Goal: Task Accomplishment & Management: Manage account settings

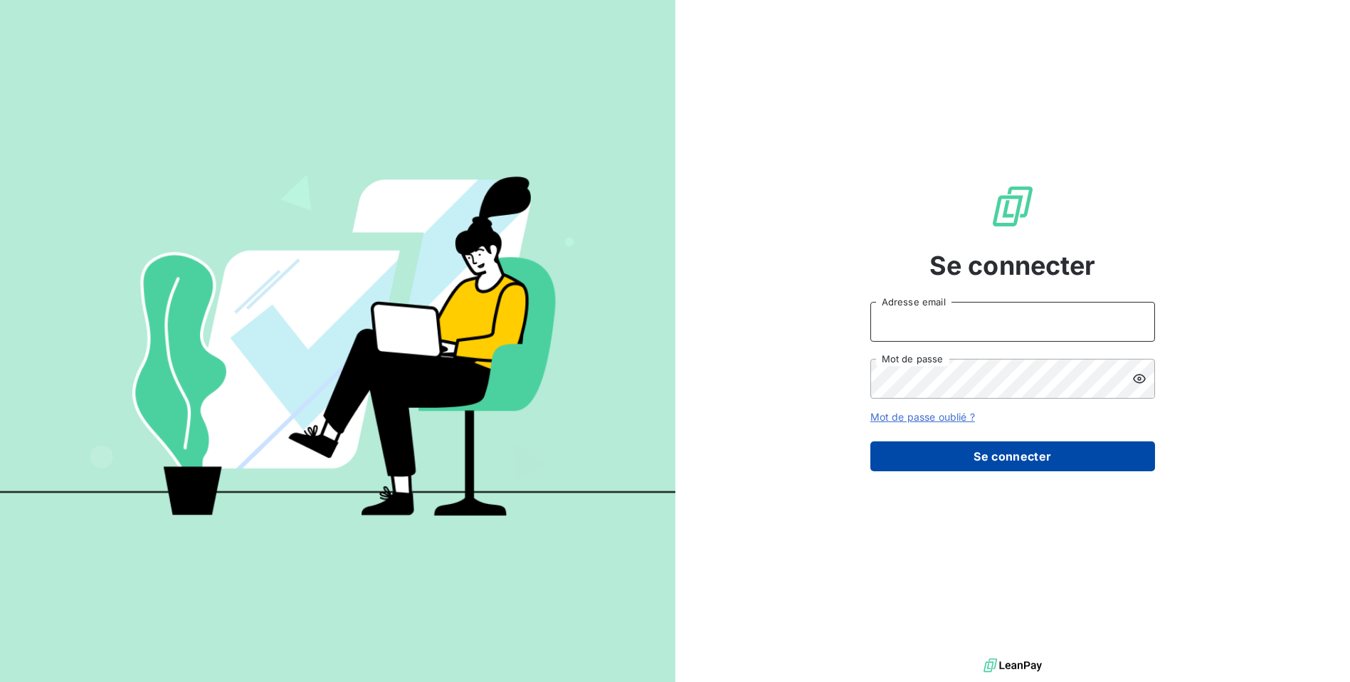
type input "[EMAIL_ADDRESS][DOMAIN_NAME]"
click at [931, 454] on button "Se connecter" at bounding box center [1013, 456] width 285 height 30
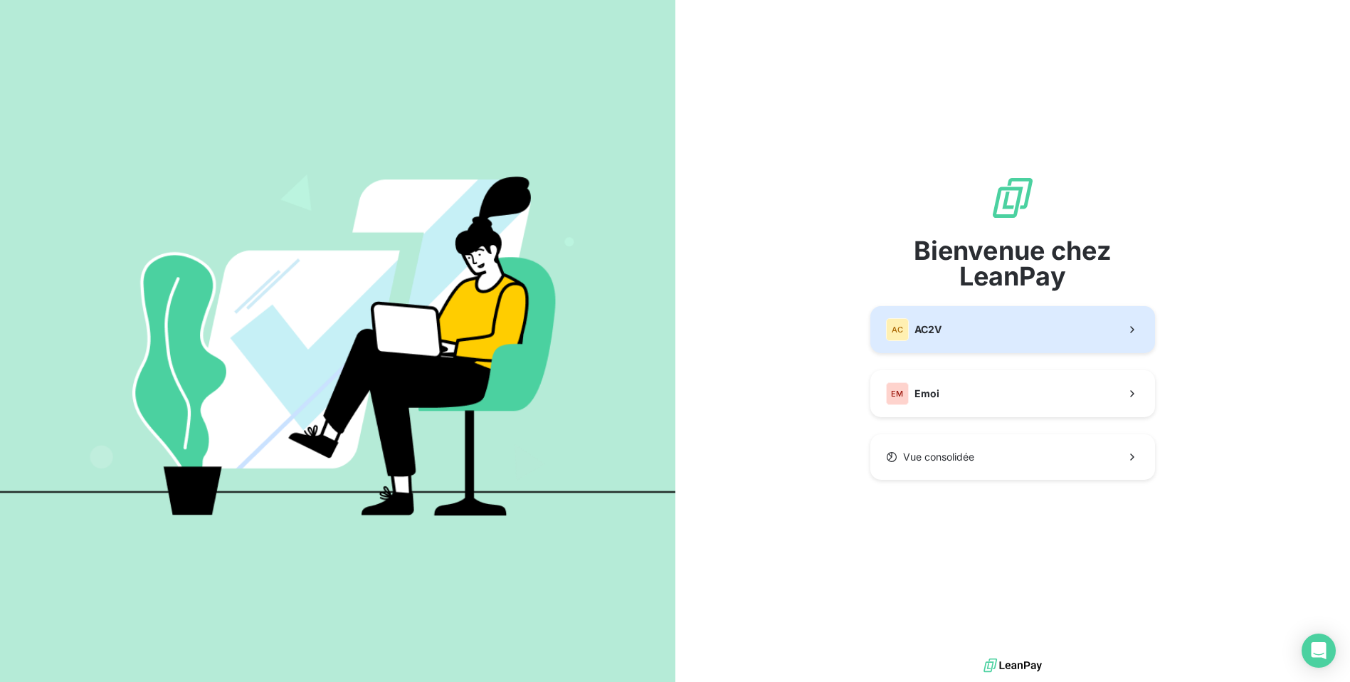
click at [905, 327] on div "AC" at bounding box center [897, 329] width 23 height 23
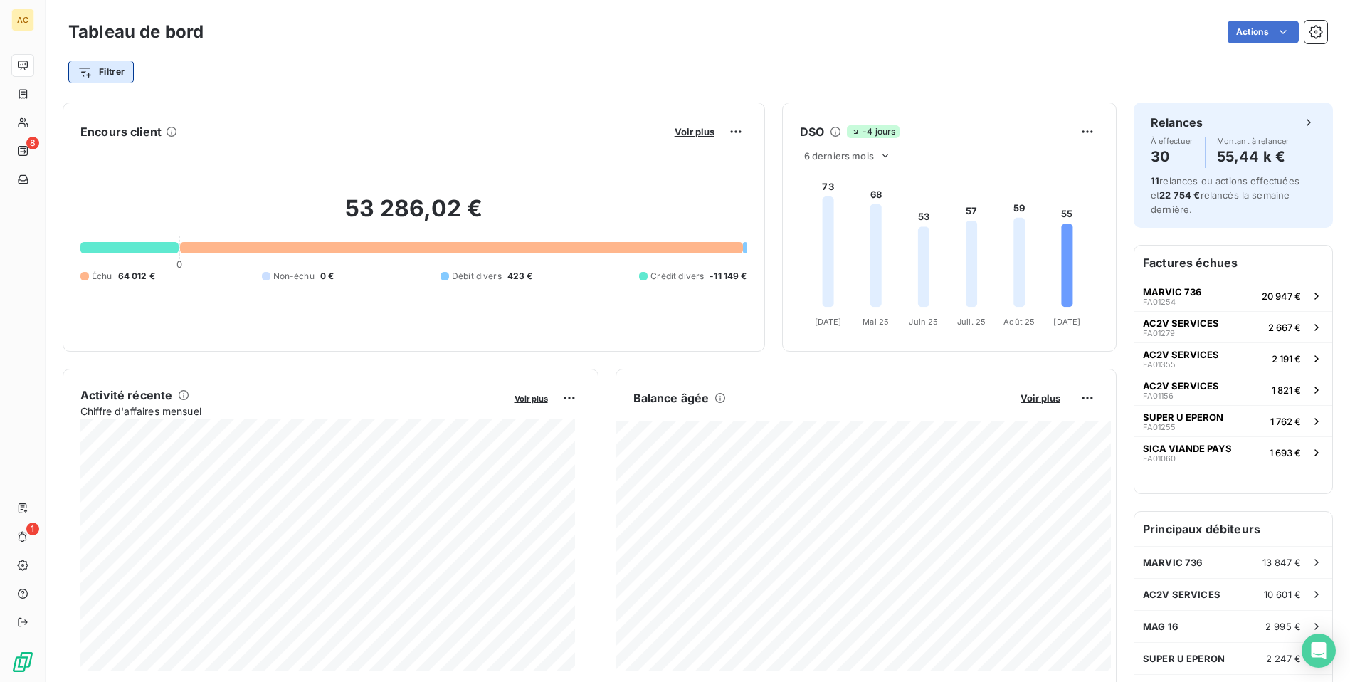
click at [96, 69] on html "AC 8 1 Tableau de bord Actions Filtrer Encours client Voir plus 53 286,02 € 0 É…" at bounding box center [675, 341] width 1350 height 682
click at [107, 65] on html "AC 8 1 Tableau de bord Actions Filtrer Encours client Voir plus 53 286,02 € 0 É…" at bounding box center [675, 341] width 1350 height 682
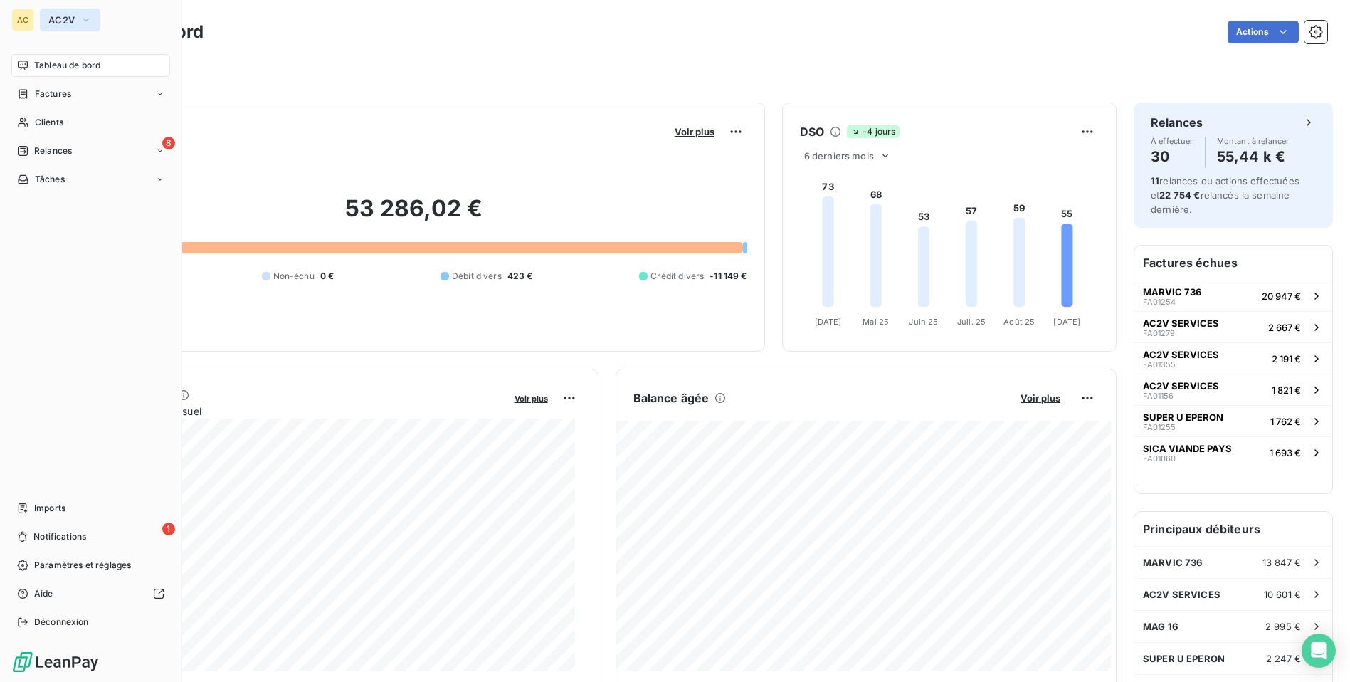
click at [87, 26] on icon "button" at bounding box center [85, 20] width 11 height 14
click at [91, 88] on span "AC2V" at bounding box center [131, 92] width 126 height 14
click at [51, 150] on span "Relances" at bounding box center [53, 151] width 38 height 13
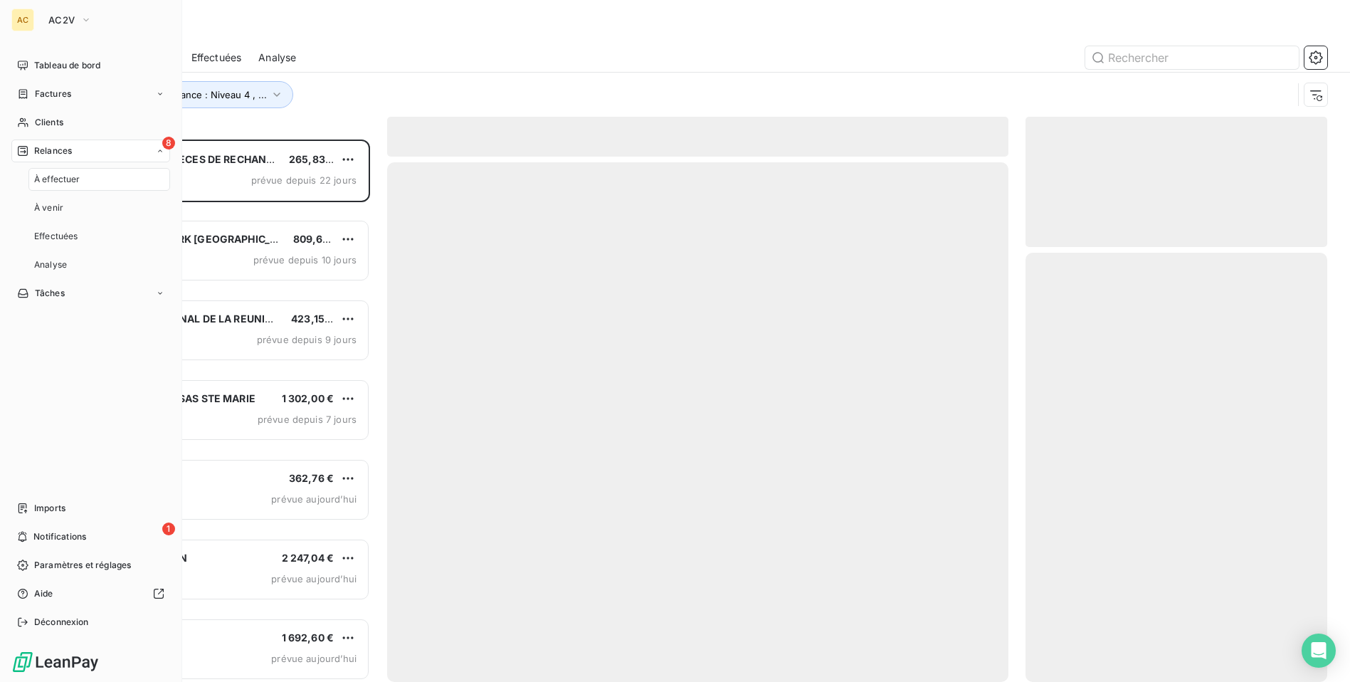
scroll to position [532, 292]
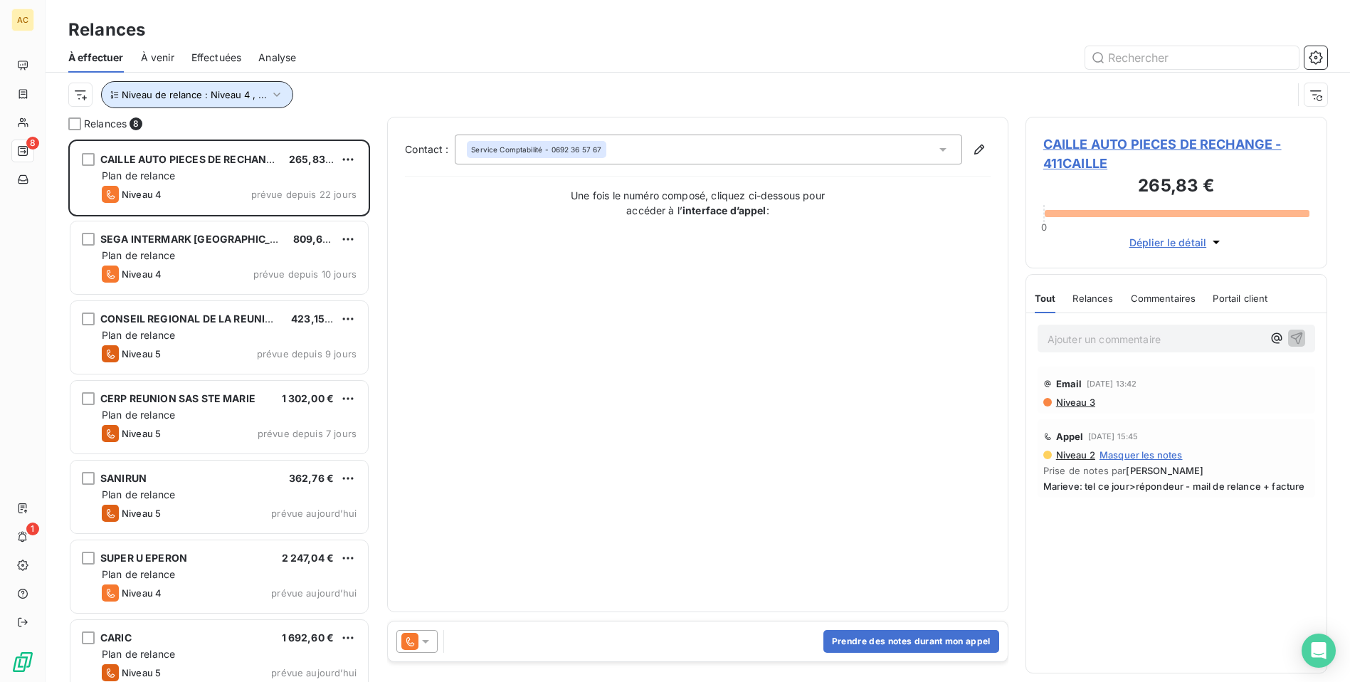
click at [272, 90] on icon "button" at bounding box center [277, 95] width 14 height 14
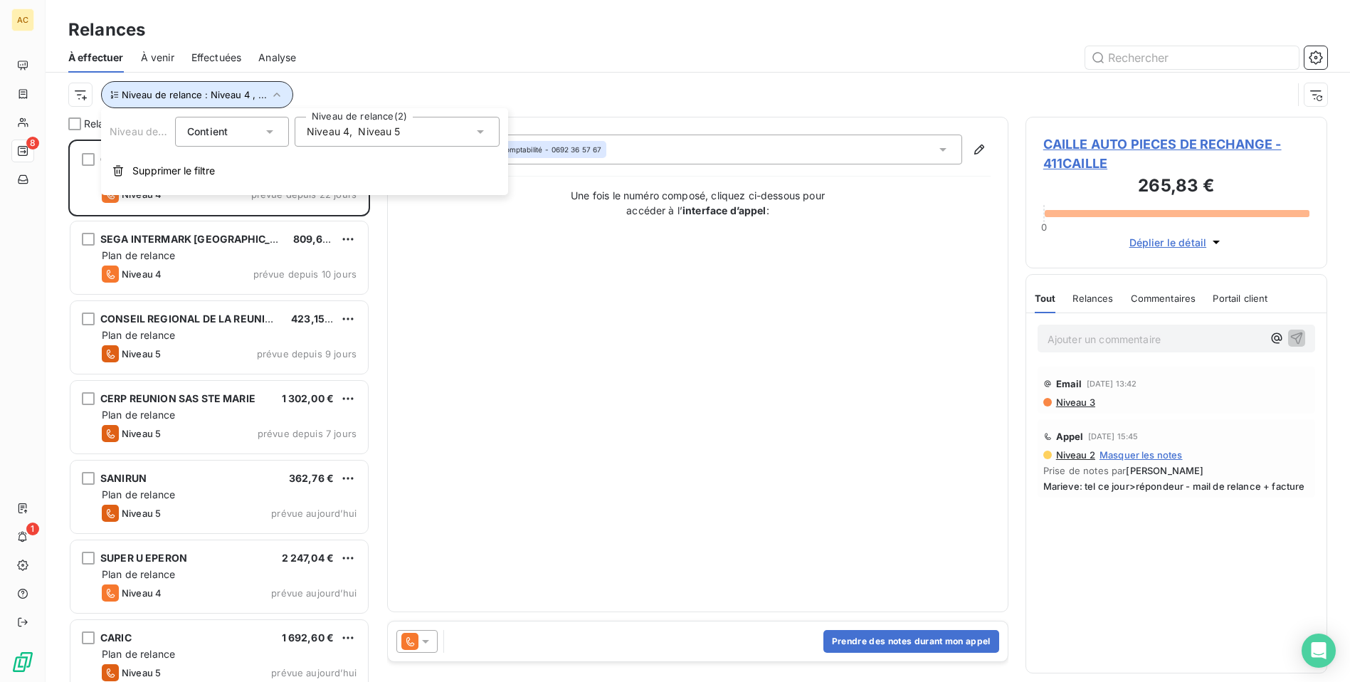
click at [272, 90] on icon "button" at bounding box center [277, 95] width 14 height 14
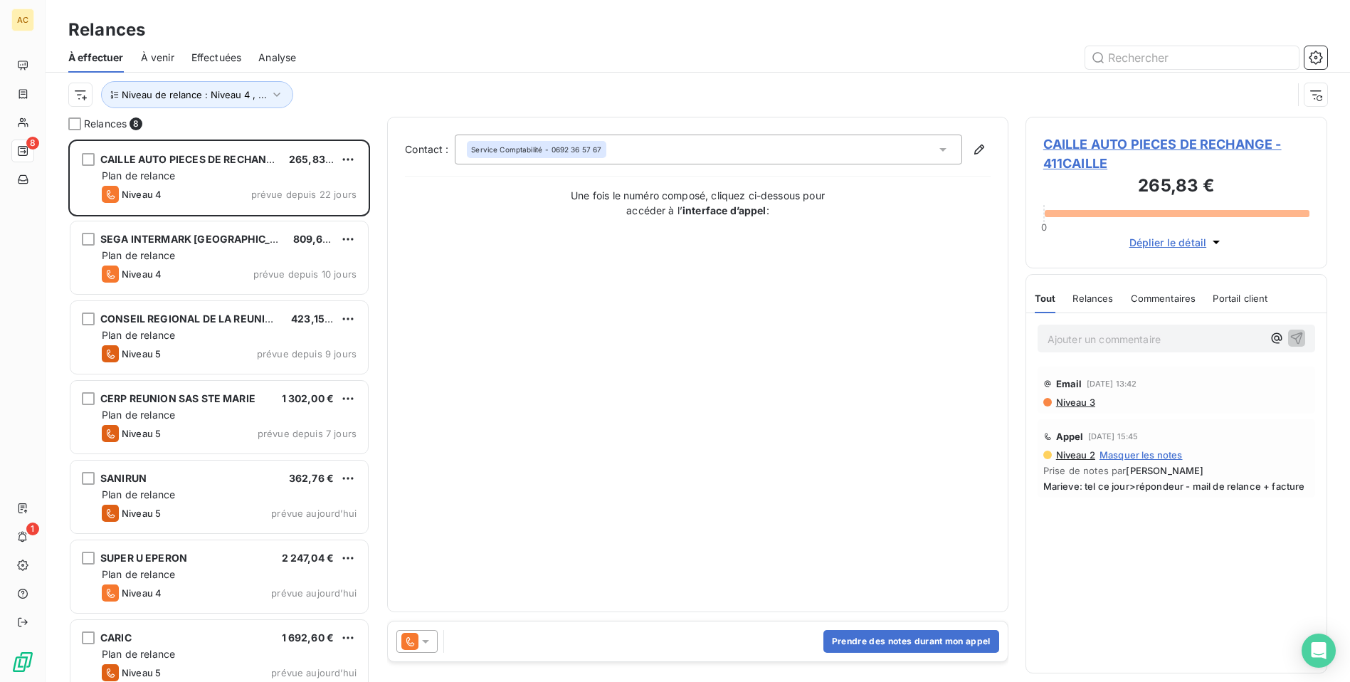
click at [367, 46] on div at bounding box center [820, 57] width 1014 height 23
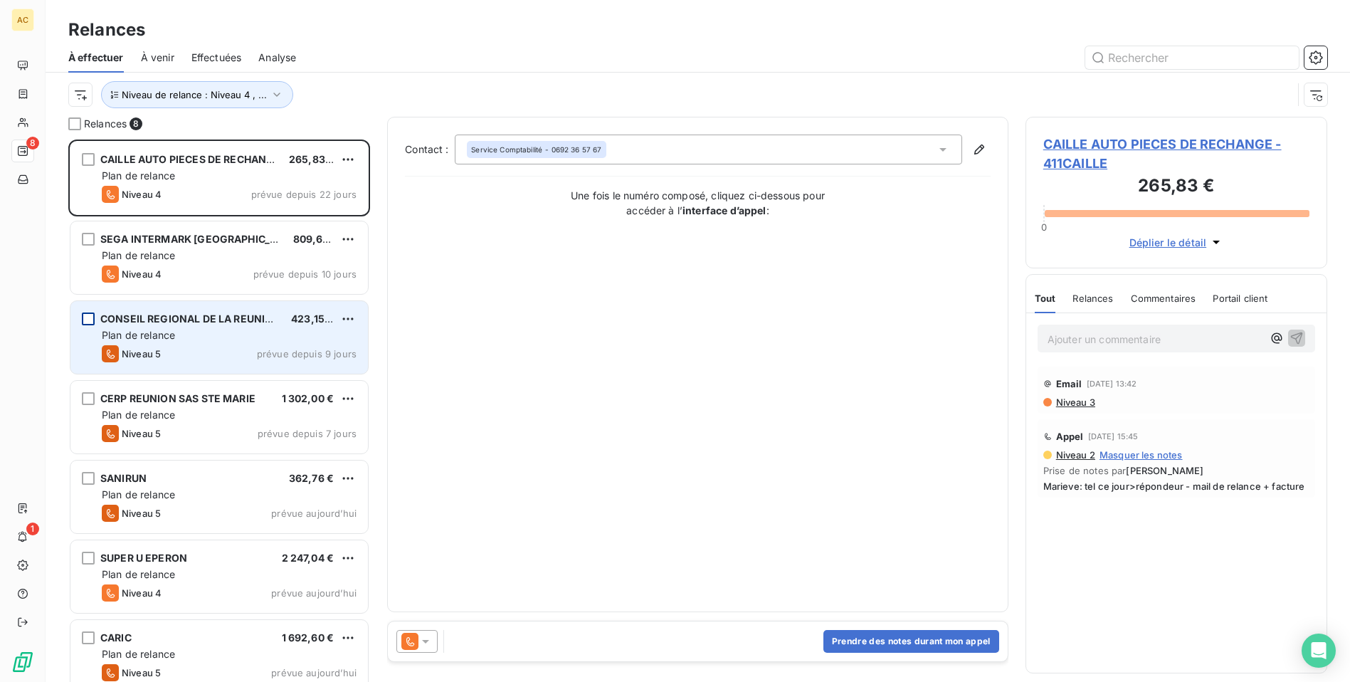
click at [83, 314] on div "grid" at bounding box center [88, 319] width 13 height 13
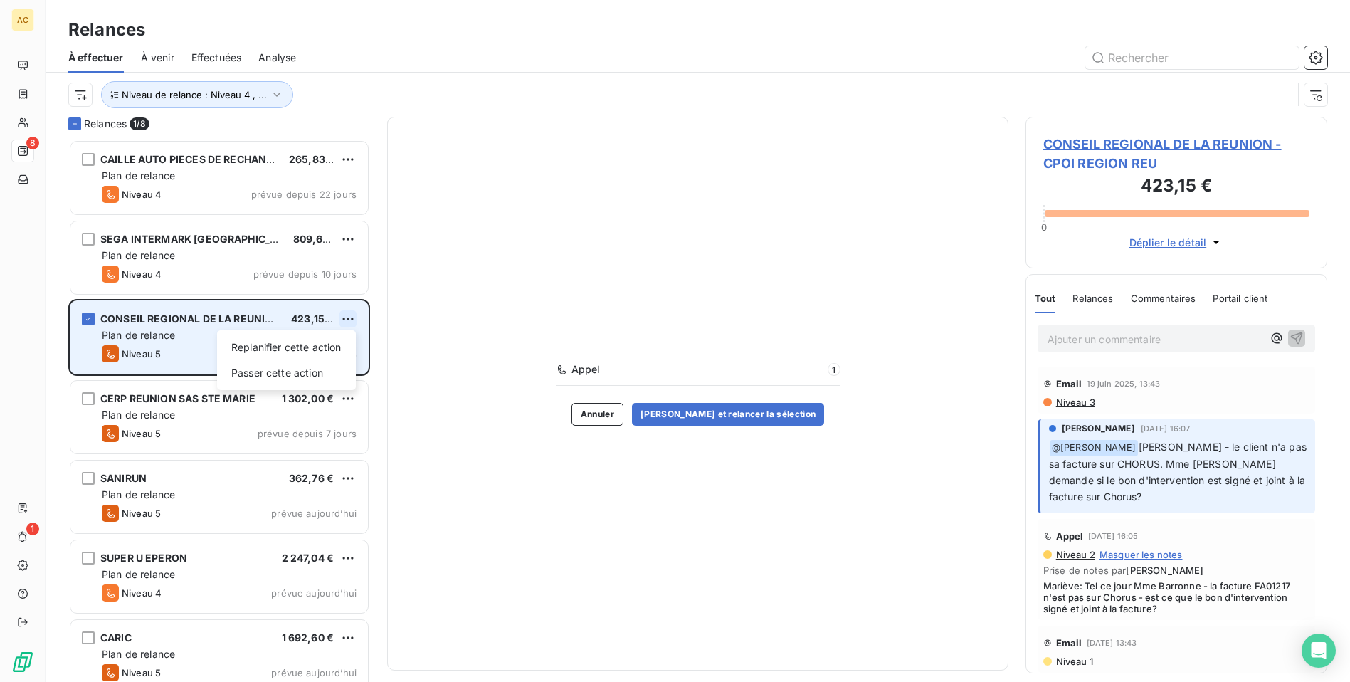
click at [348, 312] on html "AC 8 1 Relances À effectuer À venir Effectuées Analyse Niveau de relance : Nive…" at bounding box center [675, 341] width 1350 height 682
click at [313, 342] on div "Replanifier cette action" at bounding box center [286, 347] width 127 height 23
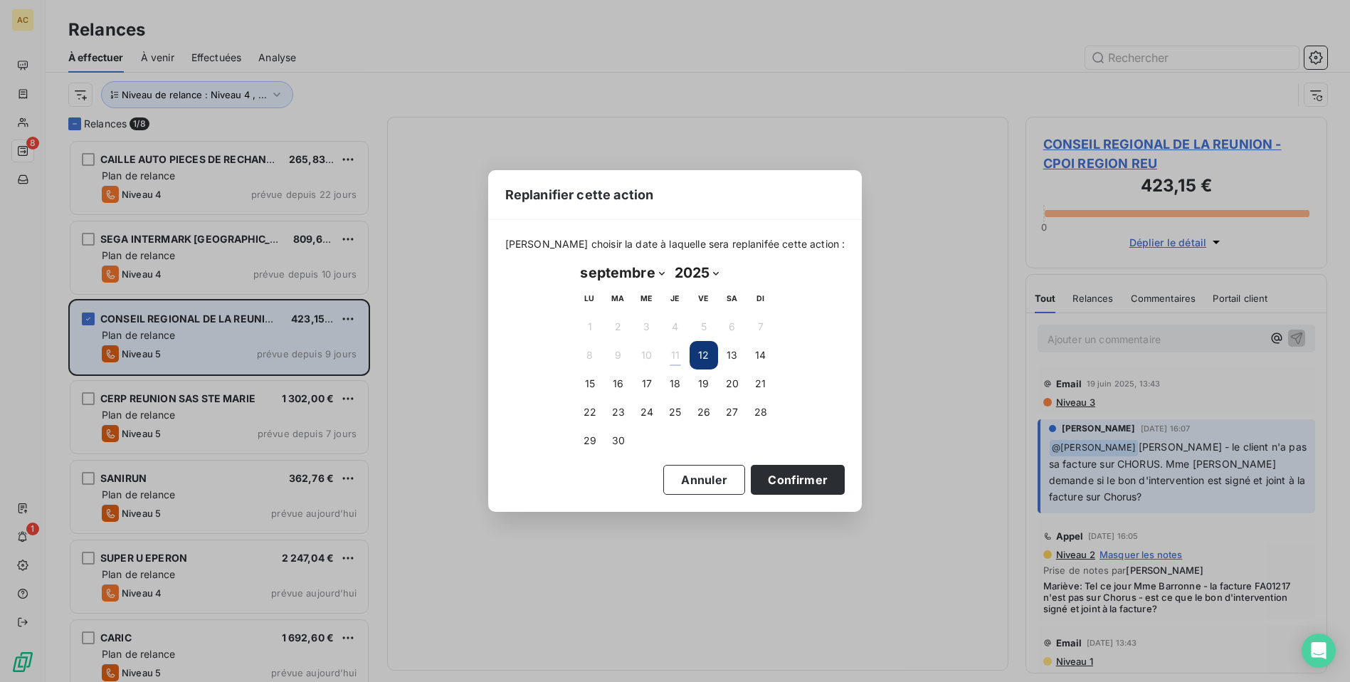
click at [659, 275] on select "janvier février mars avril mai juin juillet août septembre octobre novembre déc…" at bounding box center [623, 272] width 94 height 23
select select "9"
click at [576, 261] on select "janvier février mars avril mai juin juillet août septembre octobre novembre déc…" at bounding box center [623, 272] width 94 height 23
drag, startPoint x: 642, startPoint y: 380, endPoint x: 651, endPoint y: 382, distance: 9.4
click at [644, 379] on button "15" at bounding box center [647, 383] width 28 height 28
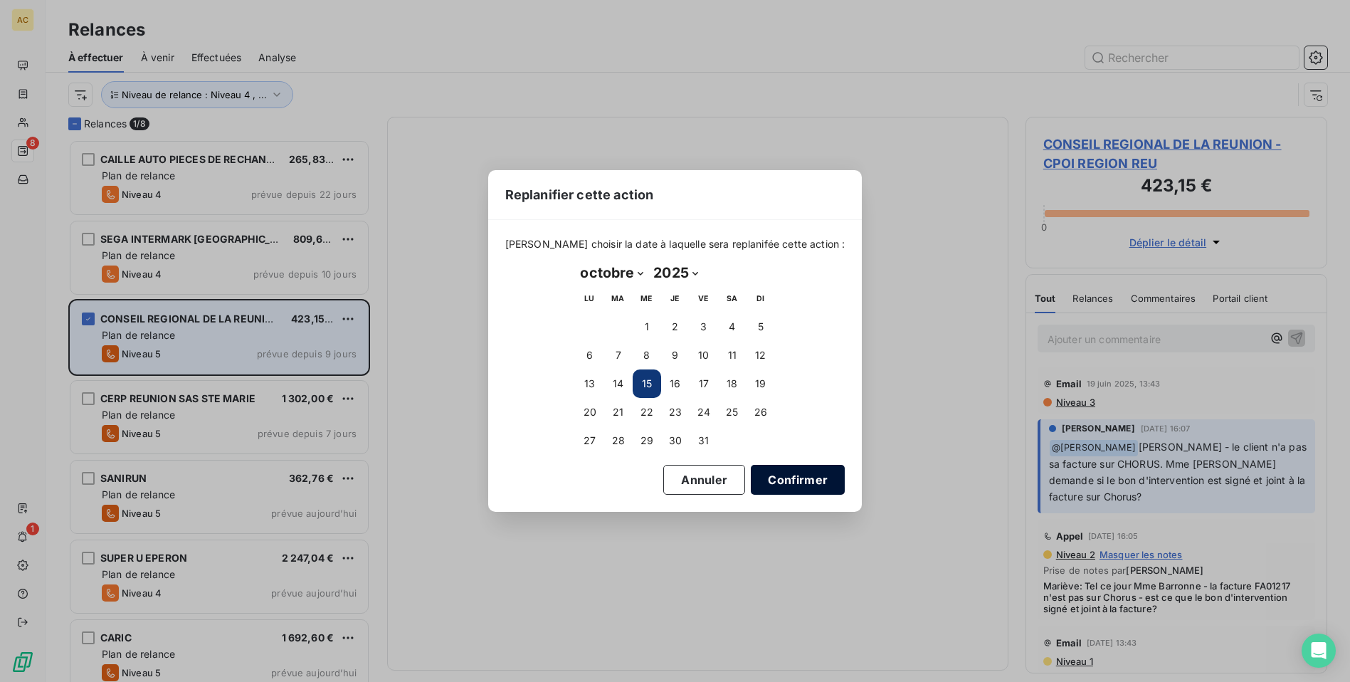
click at [760, 475] on button "Confirmer" at bounding box center [798, 480] width 94 height 30
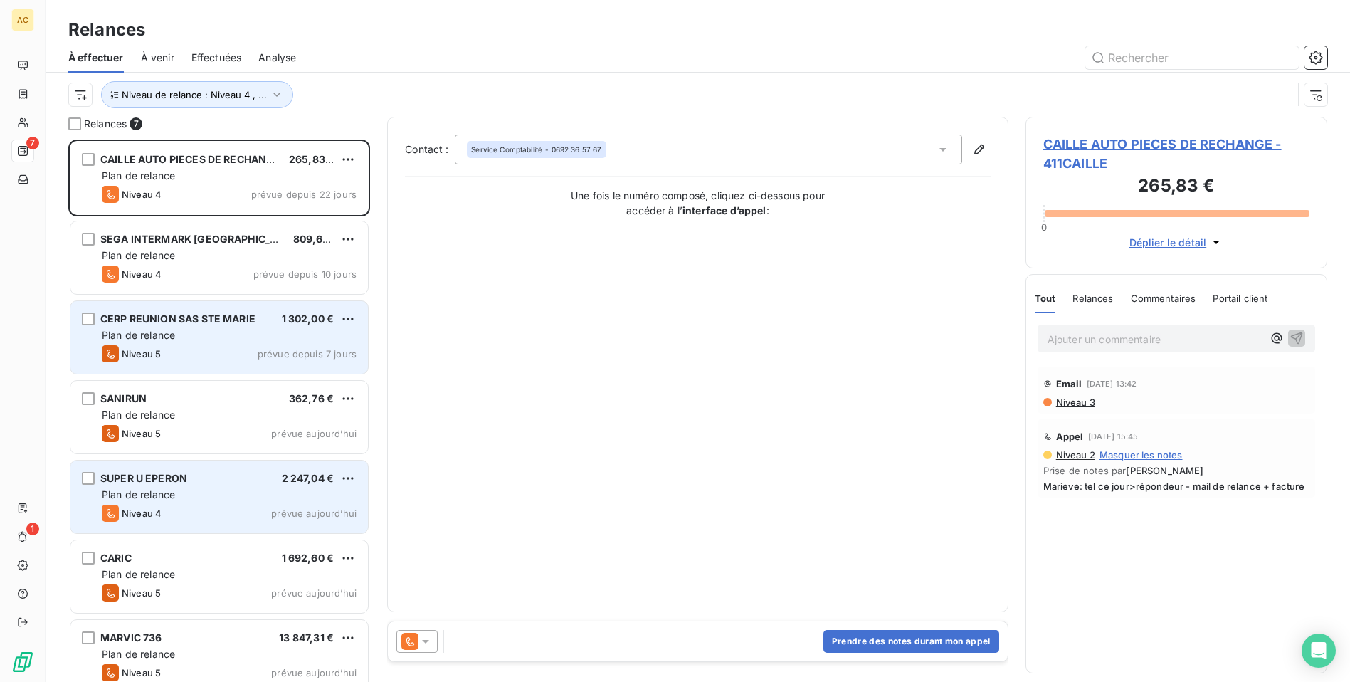
click at [236, 471] on div "SUPER U EPERON 2 247,04 € Plan de relance Niveau 4 prévue [DATE]" at bounding box center [219, 497] width 298 height 73
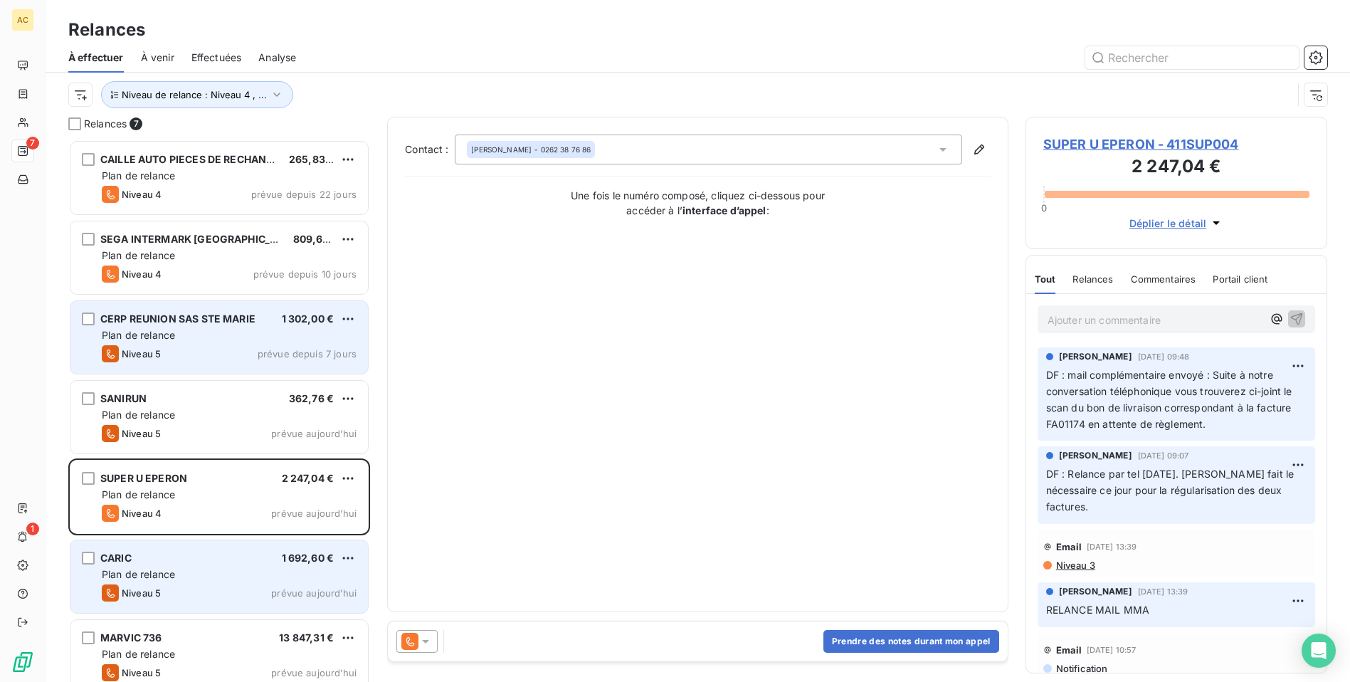
click at [221, 589] on div "Niveau 5 prévue aujourd’hui" at bounding box center [229, 592] width 255 height 17
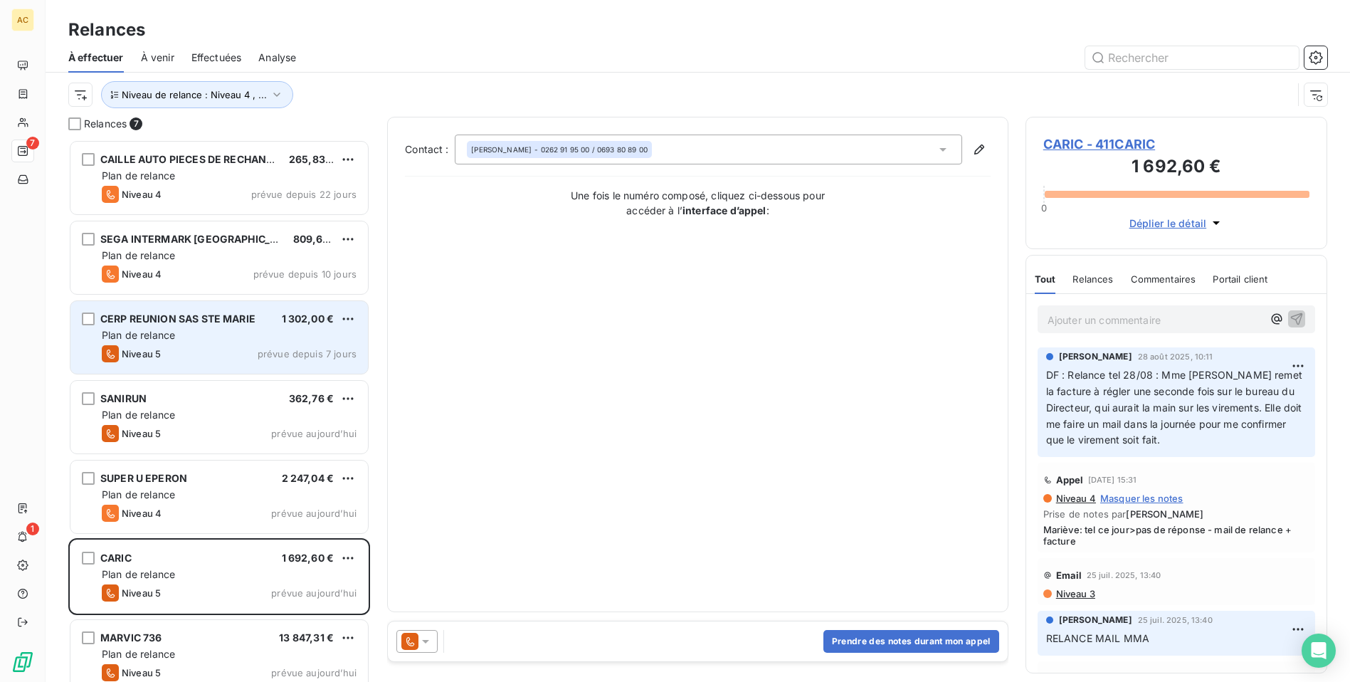
scroll to position [16, 0]
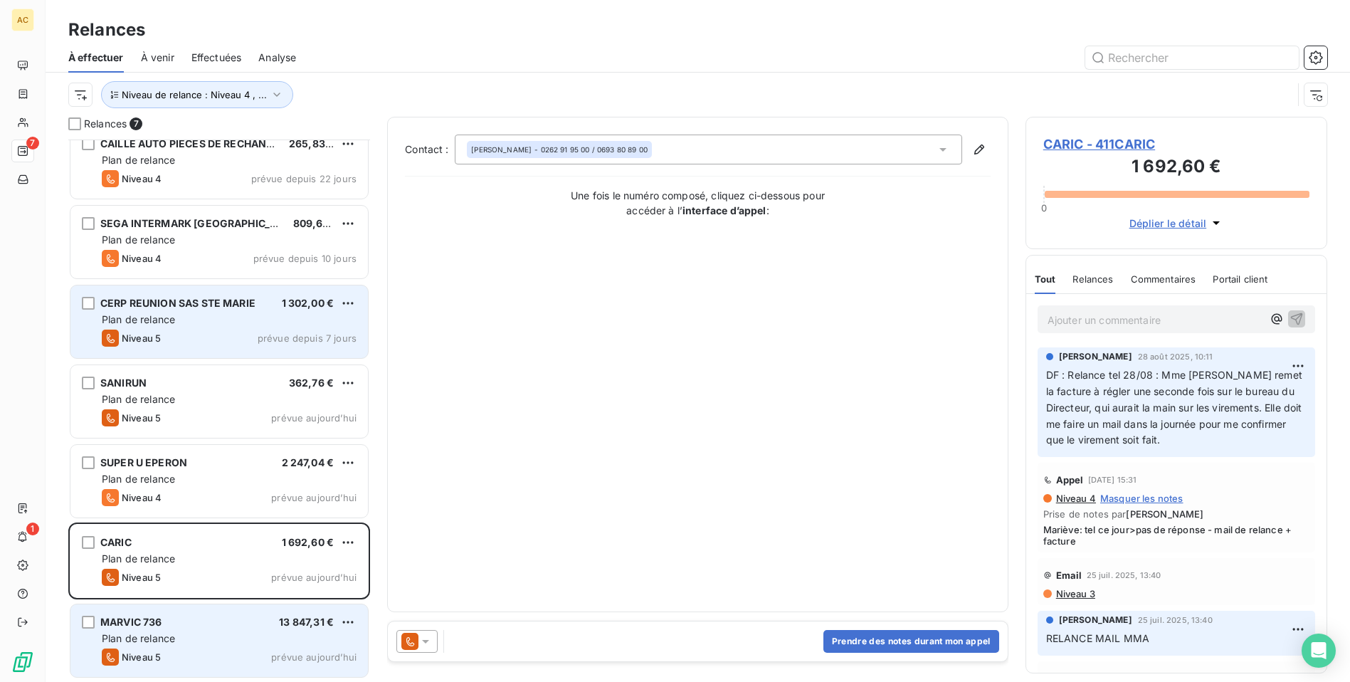
click at [221, 628] on div "MARVIC 736 13 847,31 €" at bounding box center [229, 622] width 255 height 13
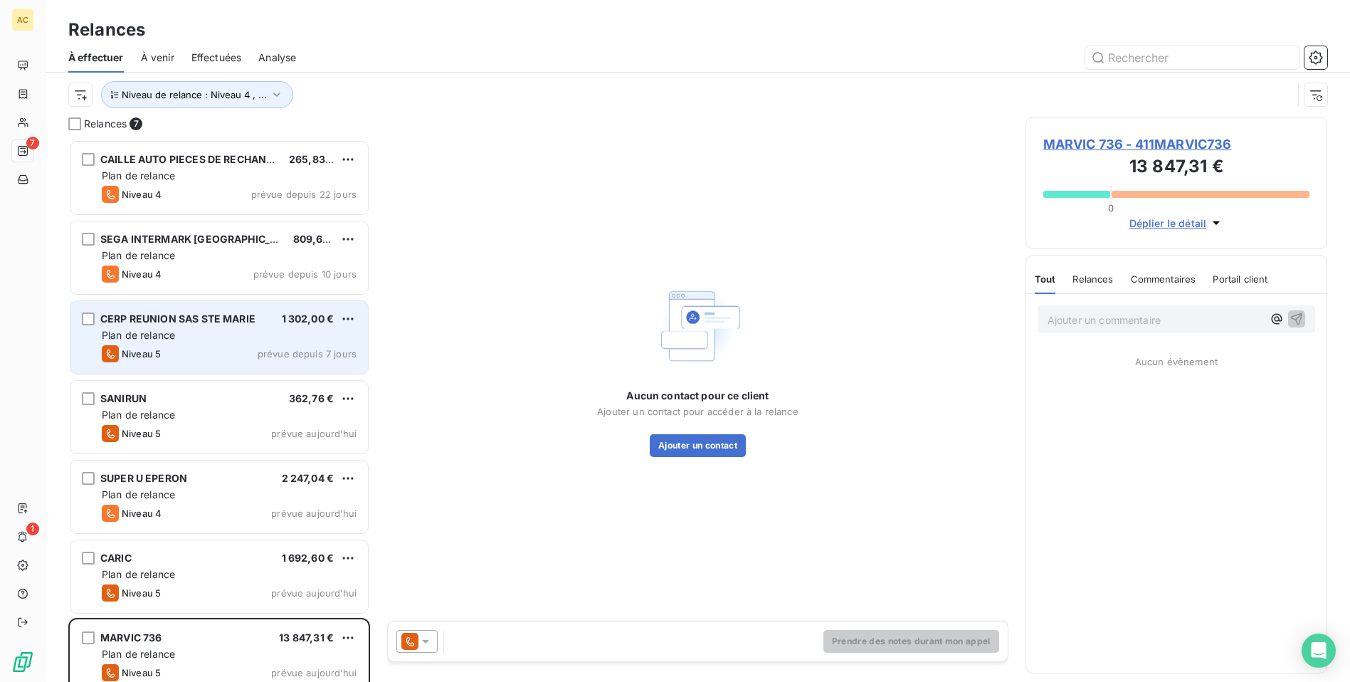
click at [535, 200] on div "Aucun contact pour ce client Ajouter un contact pour accéder à la relance Ajout…" at bounding box center [697, 369] width 621 height 504
